Goal: Transaction & Acquisition: Book appointment/travel/reservation

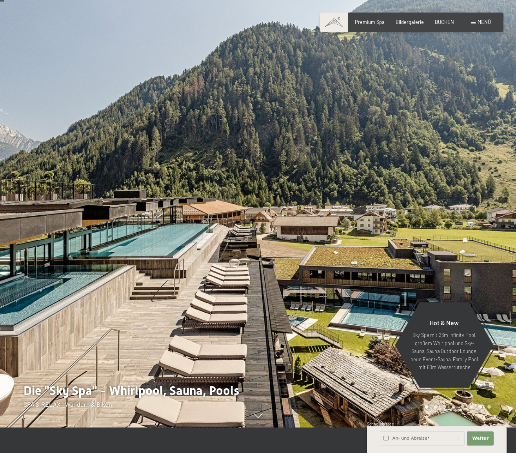
scroll to position [26, 0]
click at [485, 24] on span "Menü" at bounding box center [484, 22] width 13 height 6
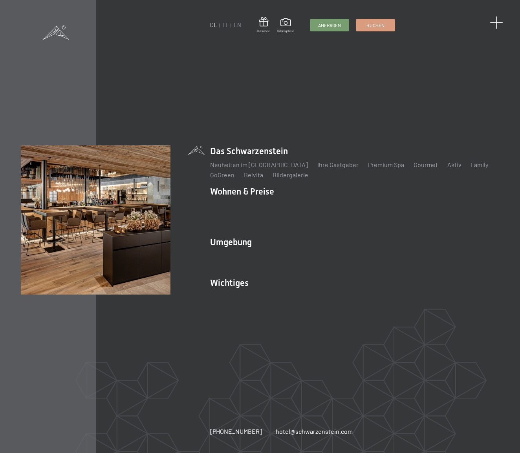
click at [498, 21] on span at bounding box center [495, 22] width 13 height 13
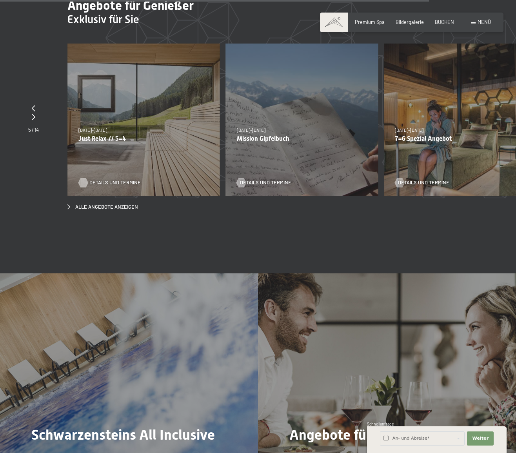
scroll to position [2457, 0]
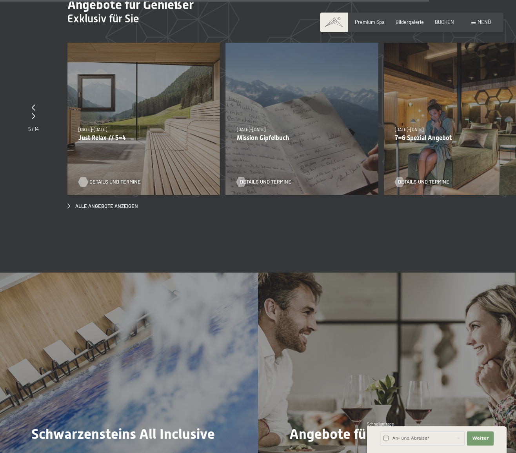
click at [108, 179] on span "Details und Termine" at bounding box center [114, 182] width 51 height 7
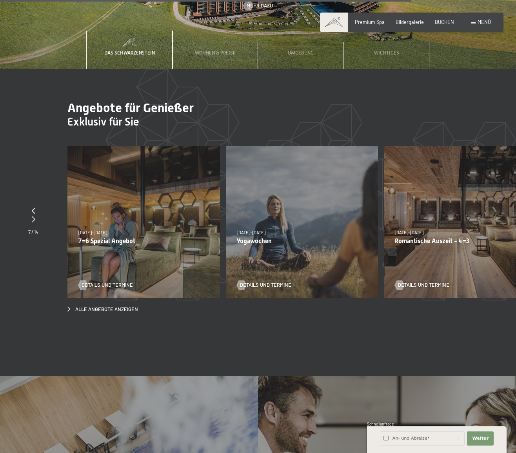
scroll to position [2354, 0]
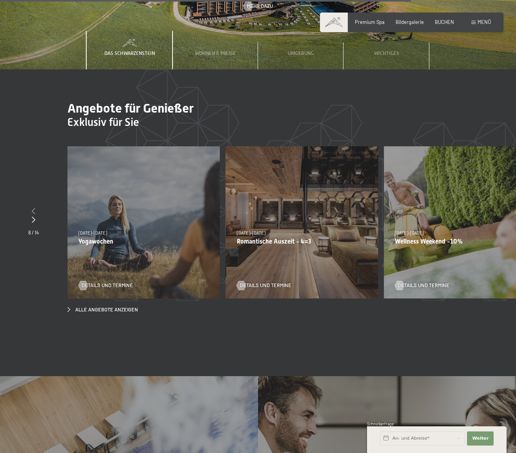
click at [34, 208] on icon at bounding box center [34, 211] width 4 height 6
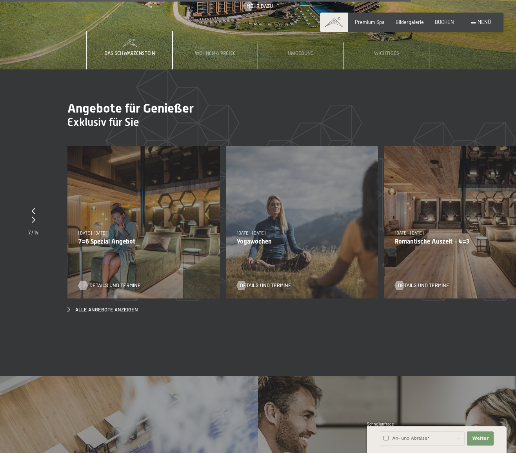
click at [117, 282] on span "Details und Termine" at bounding box center [114, 285] width 51 height 7
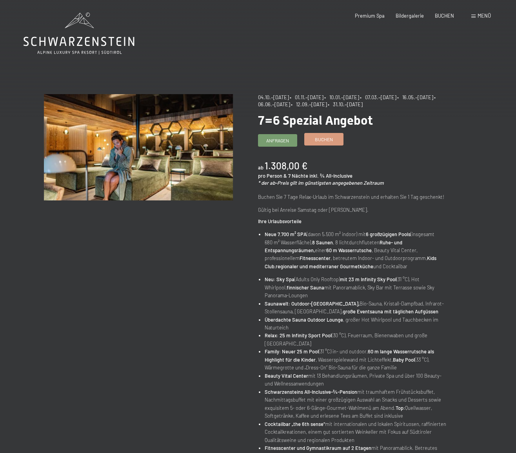
click at [328, 139] on span "Buchen" at bounding box center [324, 139] width 18 height 7
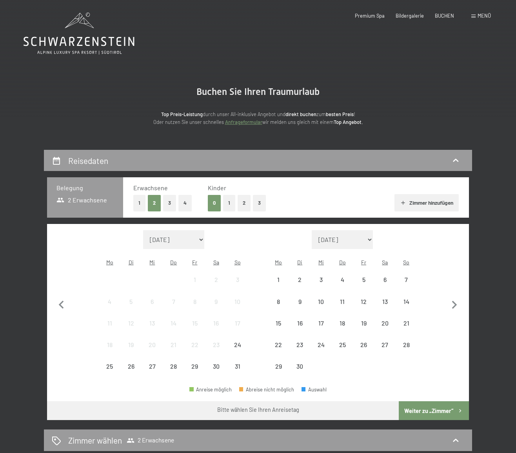
select select "[DATE]"
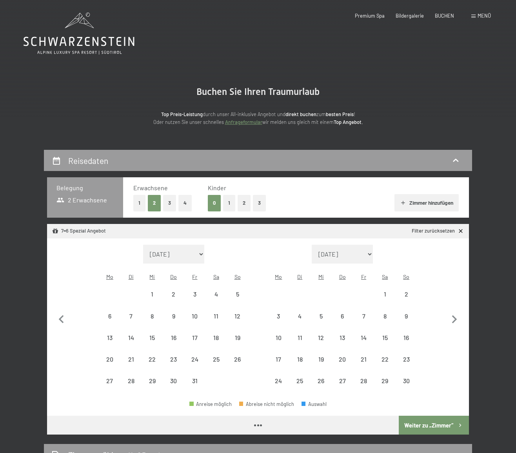
select select "2025-10-01"
select select "2025-11-01"
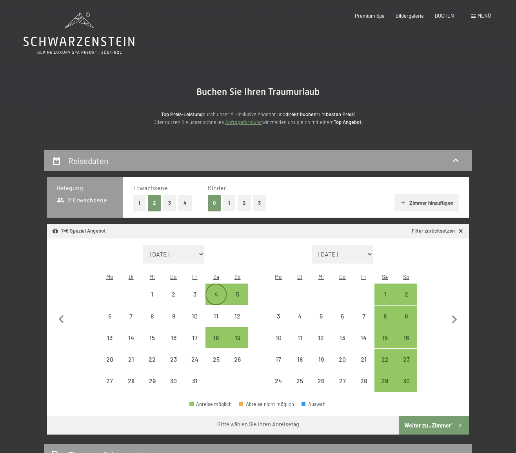
click at [219, 291] on div "4" at bounding box center [216, 301] width 20 height 20
select select "2025-10-01"
select select "2025-11-01"
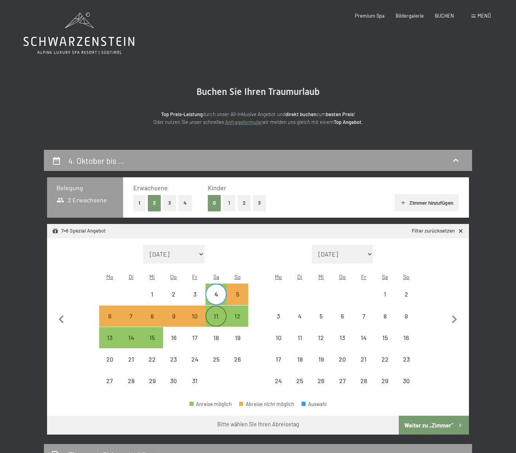
click at [215, 313] on div "11" at bounding box center [216, 323] width 20 height 20
select select "2025-10-01"
select select "2025-11-01"
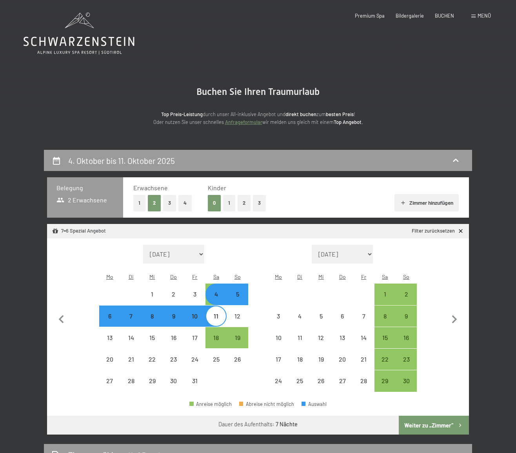
select select "2025-10-01"
select select "2025-11-01"
click at [416, 416] on button "Weiter zu „Zimmer“" at bounding box center [434, 425] width 70 height 19
select select "2025-10-01"
select select "2025-11-01"
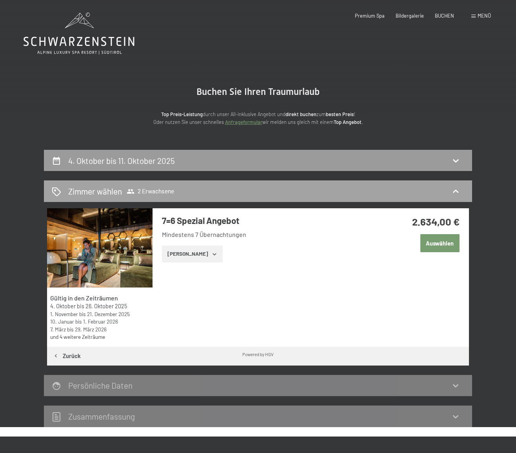
click at [109, 190] on h2 "Zimmer wählen" at bounding box center [95, 191] width 54 height 11
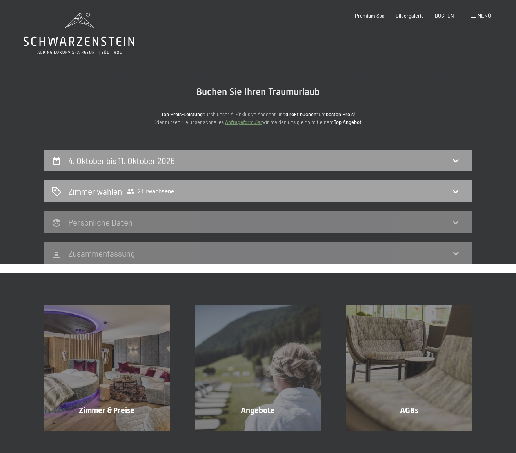
click at [109, 190] on h2 "Zimmer wählen" at bounding box center [95, 191] width 54 height 11
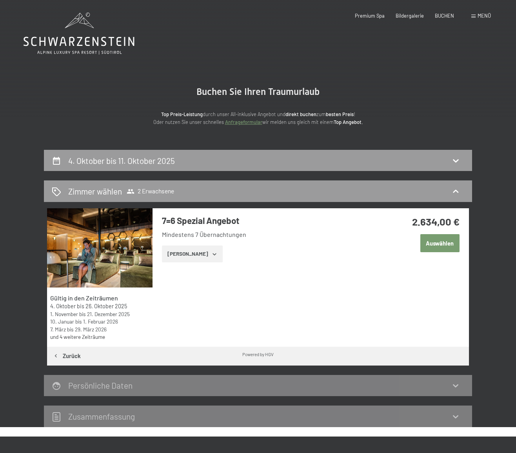
click at [144, 238] on img at bounding box center [100, 247] width 106 height 79
click at [0, 0] on button "button" at bounding box center [0, 0] width 0 height 0
click at [213, 253] on icon "button" at bounding box center [215, 254] width 4 height 2
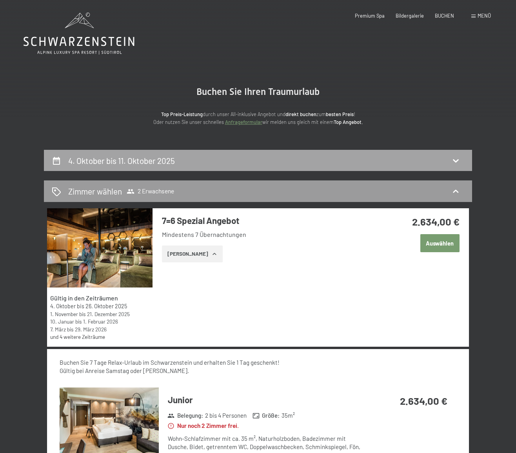
click at [57, 159] on icon at bounding box center [56, 161] width 7 height 8
select select "2025-10-01"
select select "2025-11-01"
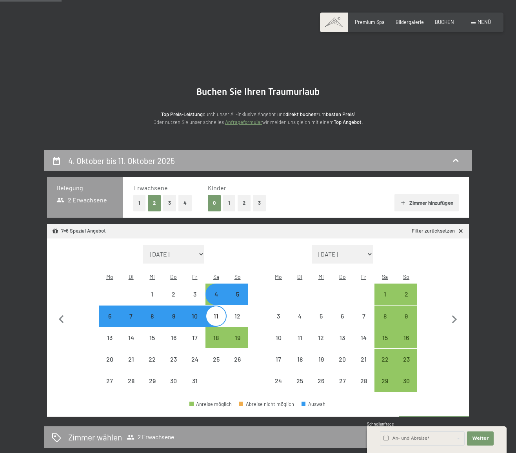
scroll to position [149, 0]
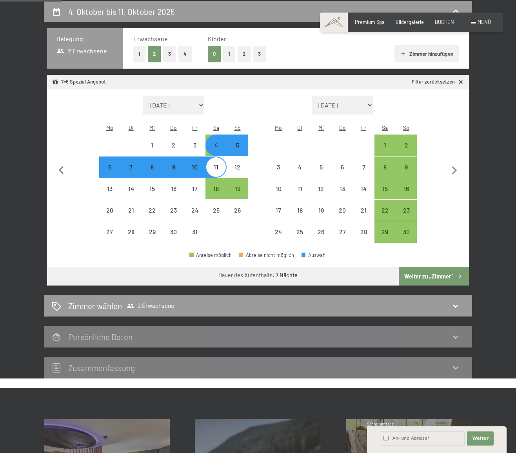
select select "2025-09-01"
select select "2025-10-01"
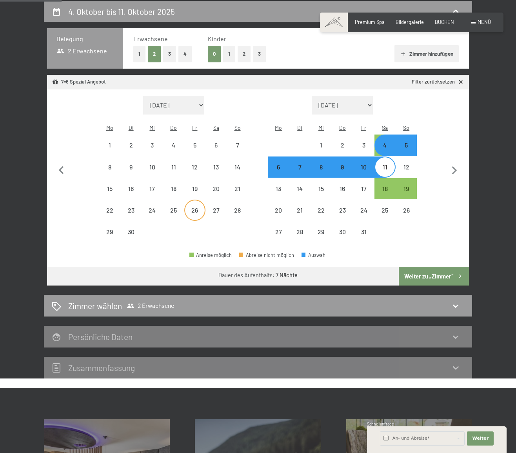
click at [195, 207] on div "26" at bounding box center [195, 217] width 20 height 20
select select "2025-09-01"
select select "2025-10-01"
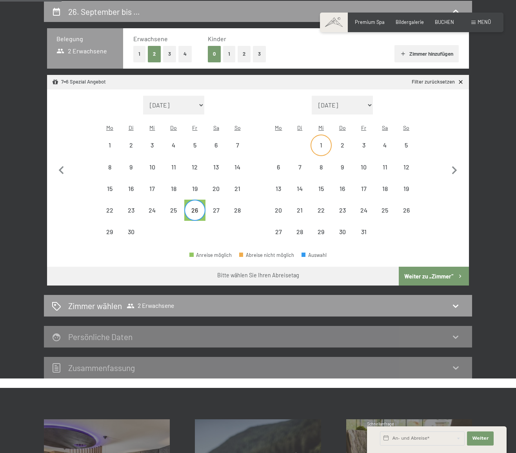
click at [322, 142] on div "1" at bounding box center [322, 152] width 20 height 20
select select "2025-09-01"
select select "2025-10-01"
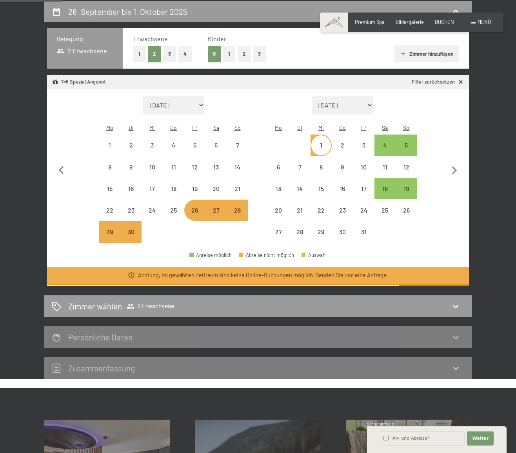
select select "2025-10-01"
select select "2025-11-01"
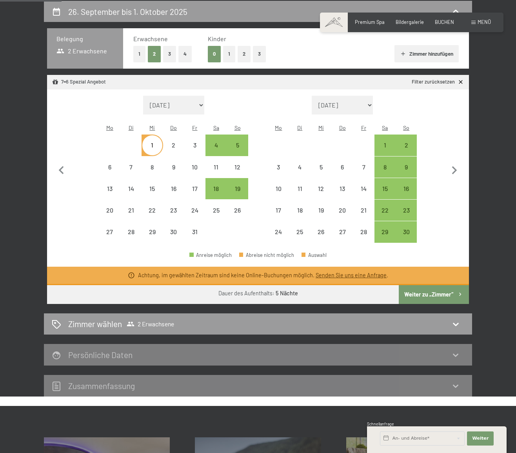
click at [431, 285] on button "Weiter zu „Zimmer“" at bounding box center [434, 294] width 70 height 19
select select "2025-10-01"
select select "2025-11-01"
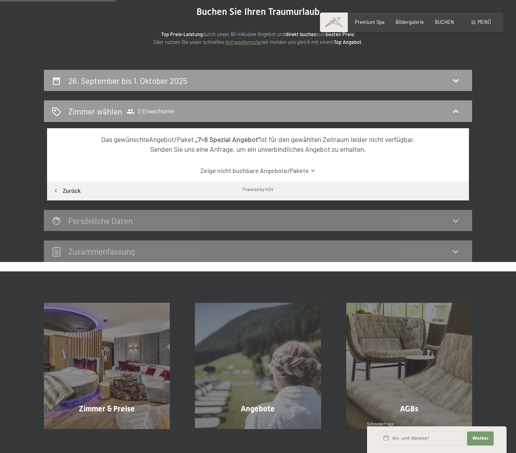
scroll to position [80, 0]
